Goal: Transaction & Acquisition: Purchase product/service

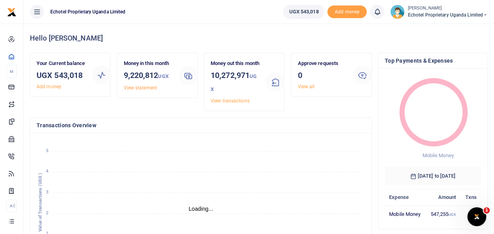
scroll to position [6, 6]
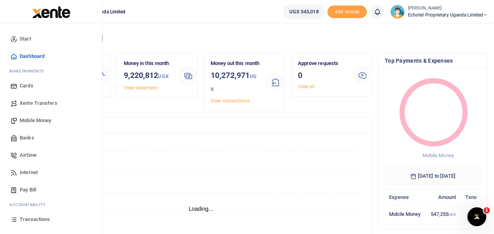
click at [30, 120] on span "Mobile Money" at bounding box center [35, 120] width 31 height 8
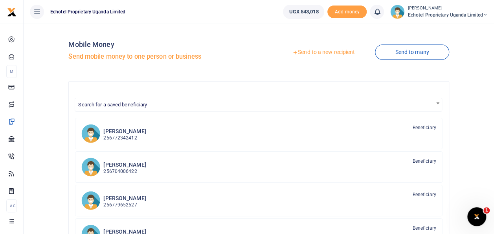
click at [313, 52] on link "Send to a new recipient" at bounding box center [323, 52] width 103 height 14
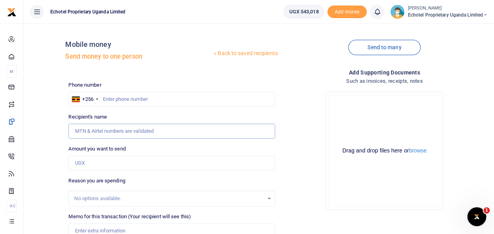
click at [131, 133] on input "Recipient's name" at bounding box center [171, 130] width 206 height 15
click at [230, 95] on input "text" at bounding box center [171, 99] width 206 height 15
click at [163, 129] on input "Recipient's name" at bounding box center [171, 130] width 206 height 15
type input "W"
click at [142, 131] on input "Recipient's name" at bounding box center [171, 130] width 206 height 15
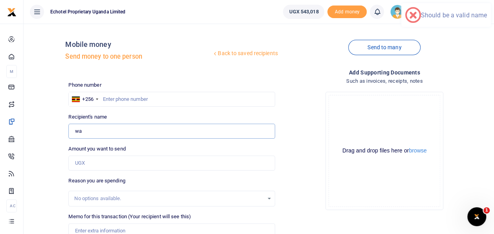
type input "[PERSON_NAME] [PERSON_NAME]"
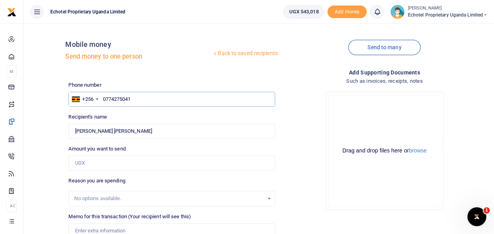
click at [105, 100] on input "0774275041" at bounding box center [171, 99] width 206 height 15
type input "774275041"
click at [88, 159] on input "Amount you want to send" at bounding box center [171, 162] width 206 height 15
type input "100,000"
click at [105, 199] on div "No options available." at bounding box center [168, 198] width 189 height 8
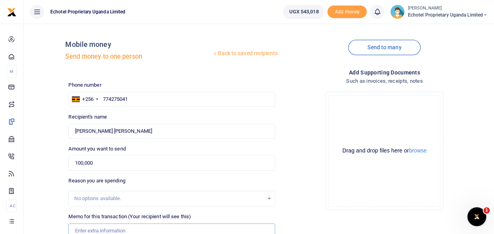
click at [105, 224] on input "Memo for this transaction (Your recipient will see this)" at bounding box center [171, 230] width 206 height 15
type input "Fuel top up on UBL 418Z"
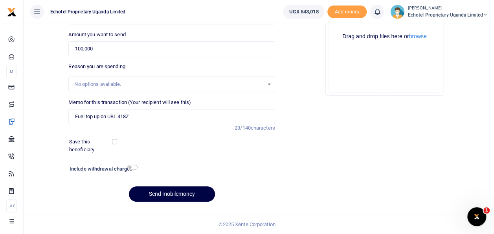
click at [133, 169] on h6 "Include withdrawal charges" at bounding box center [102, 169] width 64 height 6
click at [133, 167] on input "checkbox" at bounding box center [132, 166] width 10 height 5
checkbox input "true"
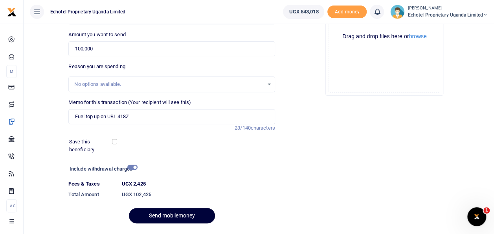
click at [167, 212] on button "Send mobilemoney" at bounding box center [172, 215] width 86 height 15
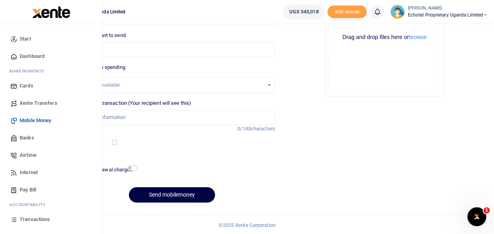
click at [37, 218] on span "Transactions" at bounding box center [35, 219] width 30 height 8
